Goal: Transaction & Acquisition: Purchase product/service

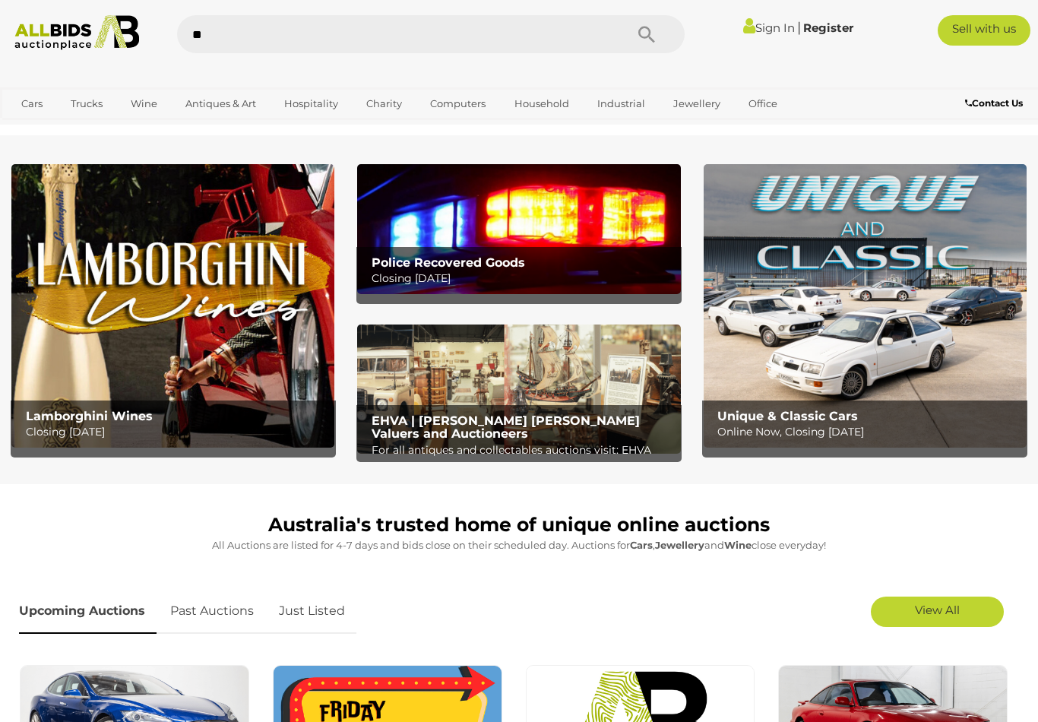
type input "*"
type input "**********"
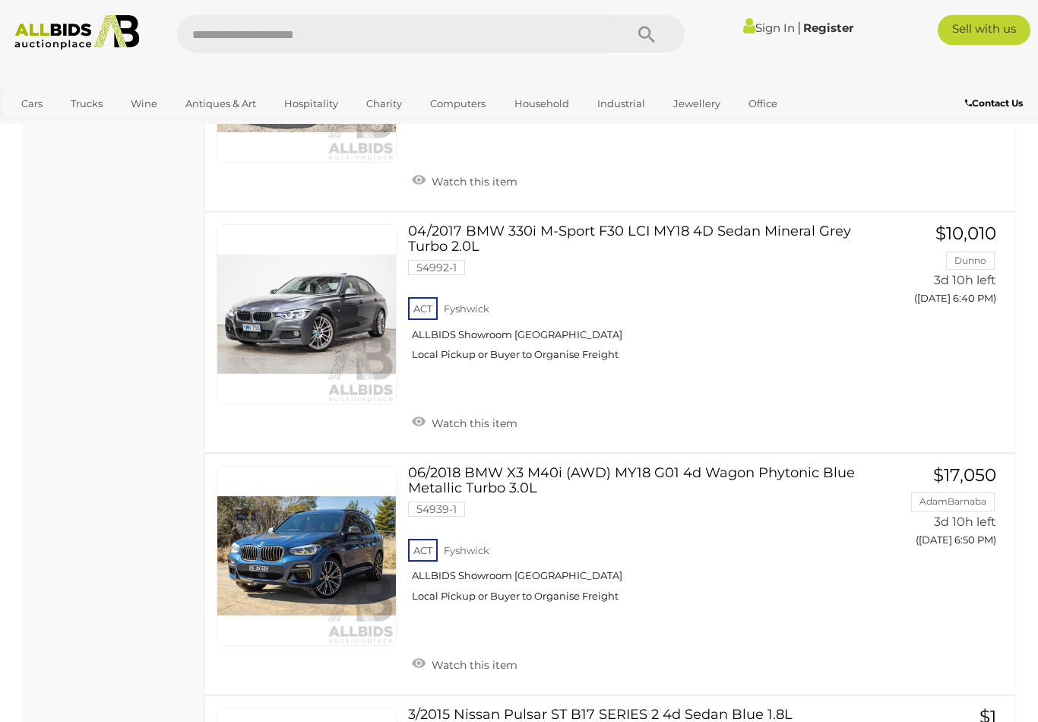
scroll to position [3067, 0]
click at [0, 0] on link "Farm Equipment & Supplies" at bounding box center [0, 0] width 0 height 0
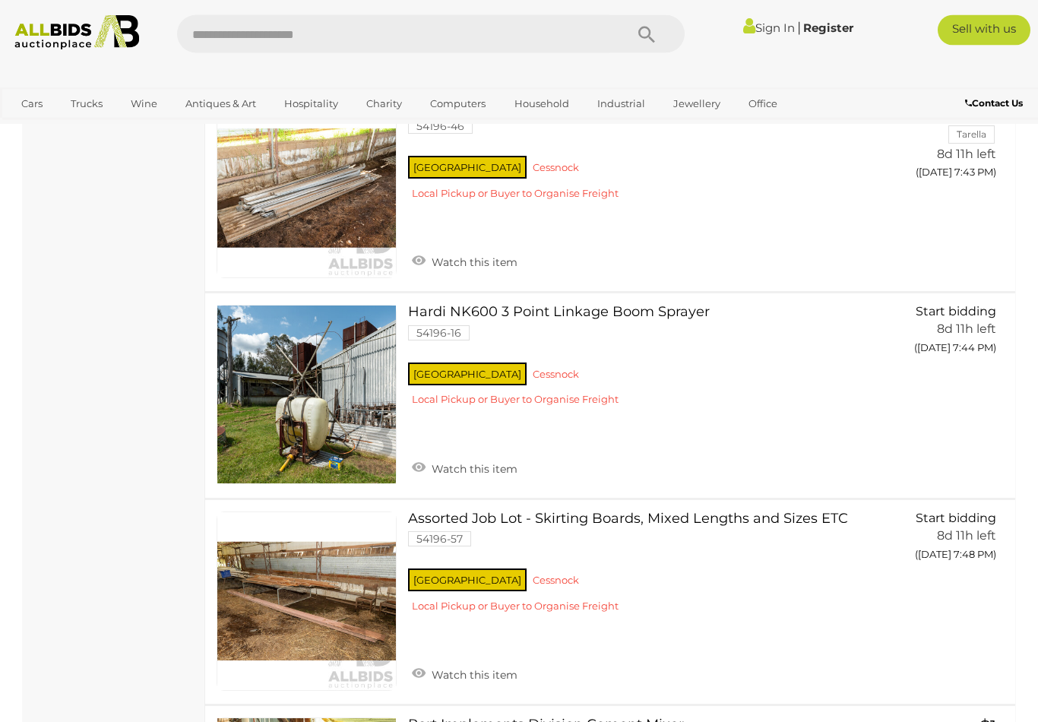
scroll to position [8873, 0]
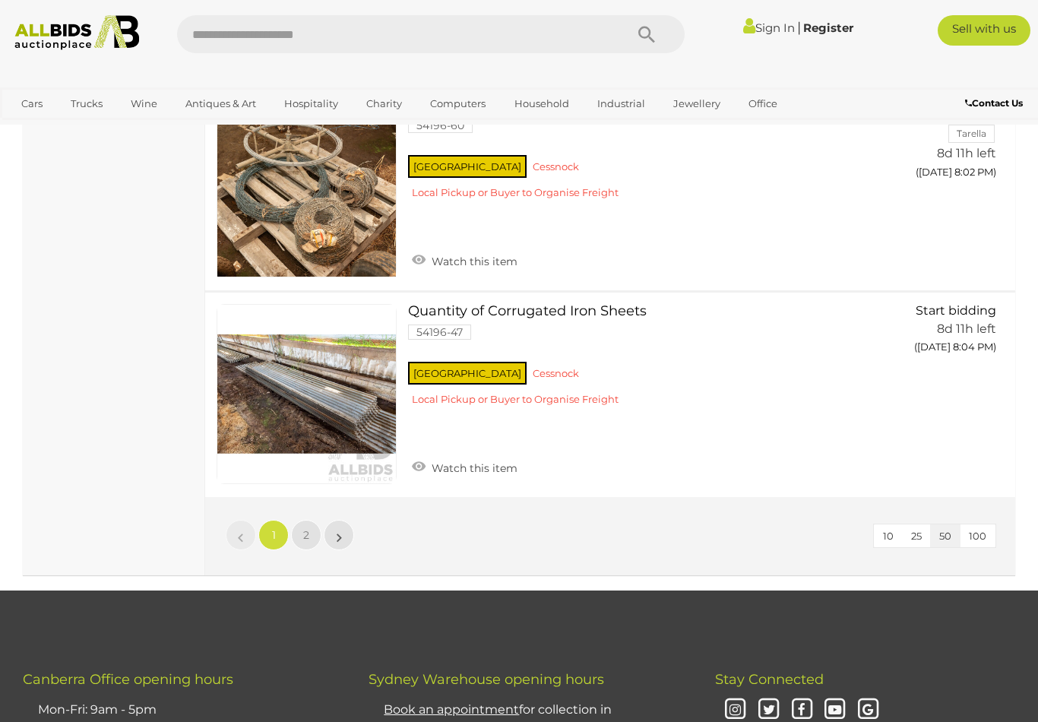
click at [307, 528] on span "2" at bounding box center [306, 535] width 6 height 14
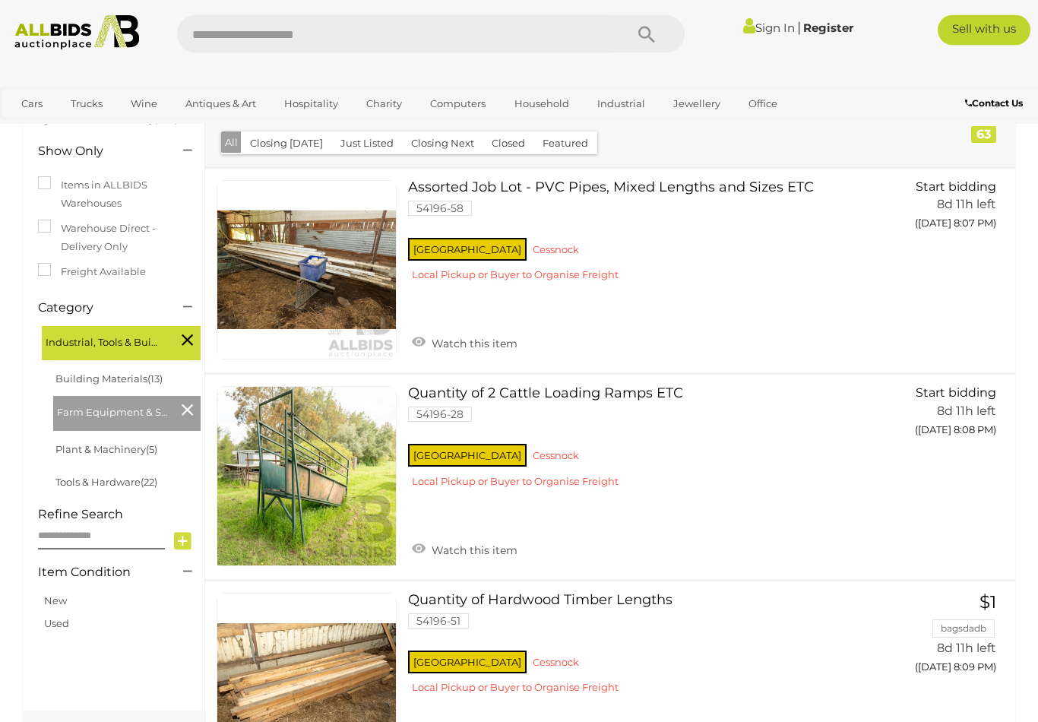
scroll to position [223, 0]
click at [0, 0] on link "Plant & Machinery" at bounding box center [0, 0] width 0 height 0
